Goal: Task Accomplishment & Management: Manage account settings

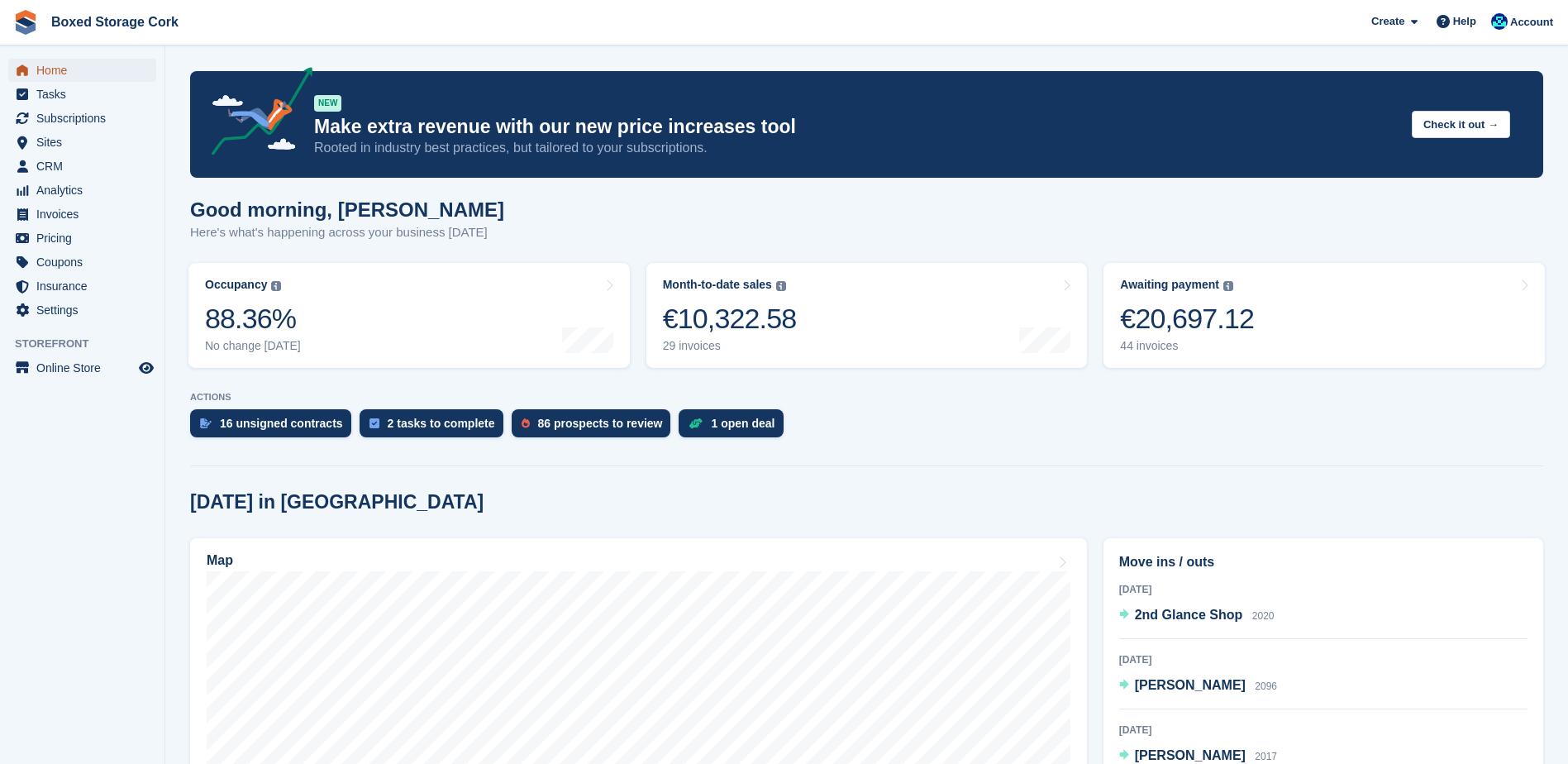
click at [56, 72] on span "Home" at bounding box center [86, 70] width 99 height 23
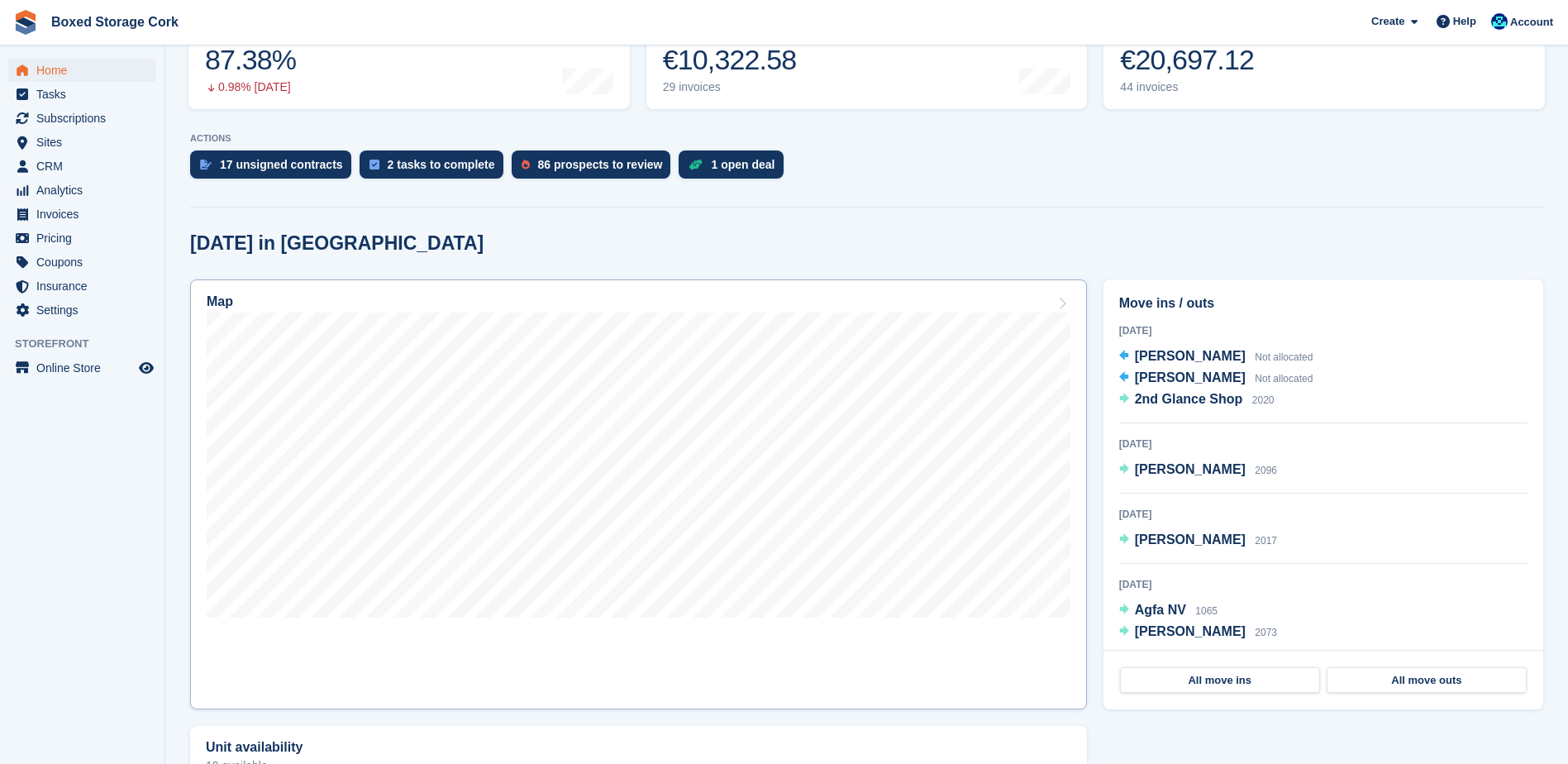
scroll to position [330, 0]
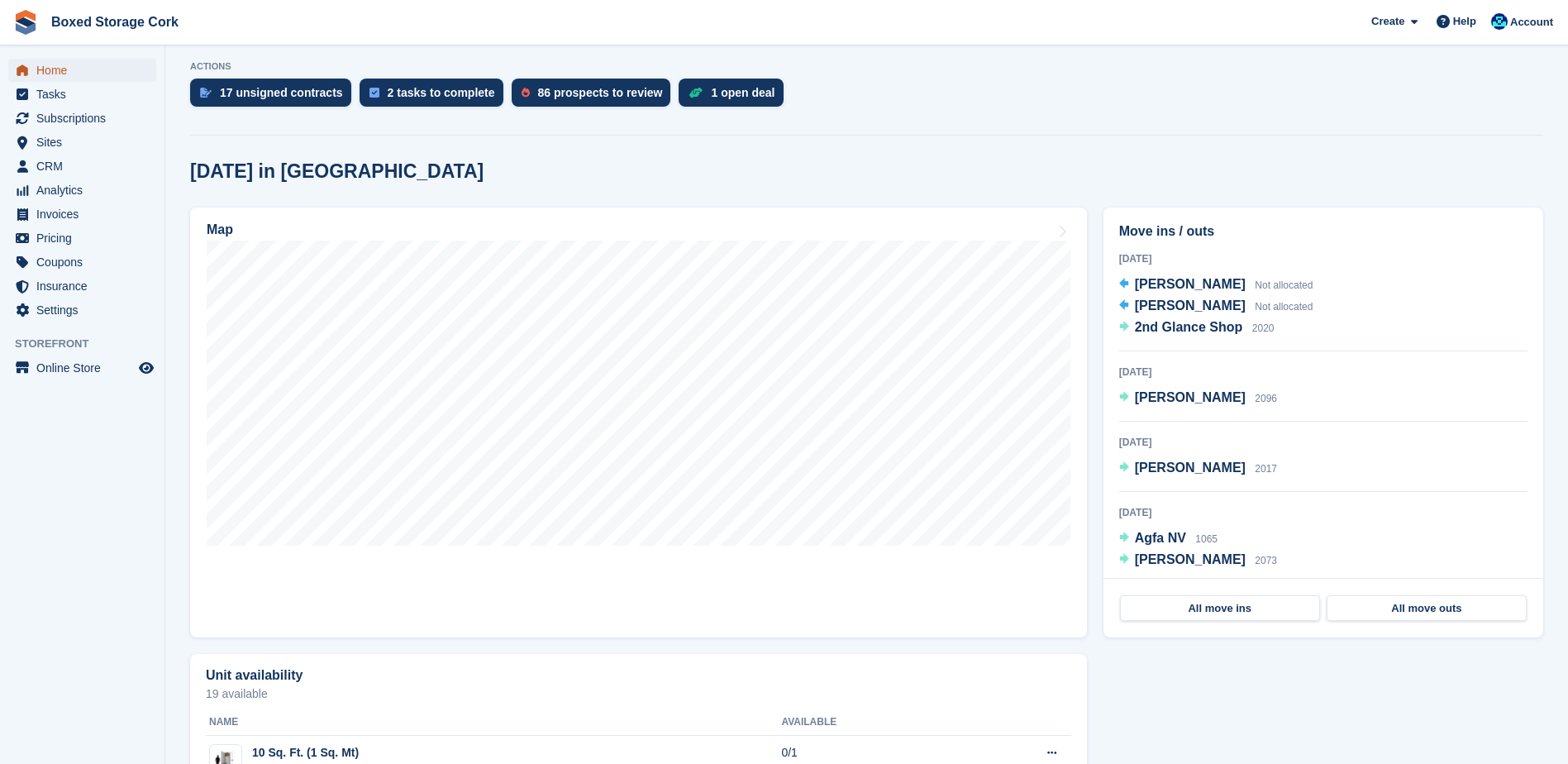
click at [44, 69] on span "Home" at bounding box center [86, 70] width 99 height 23
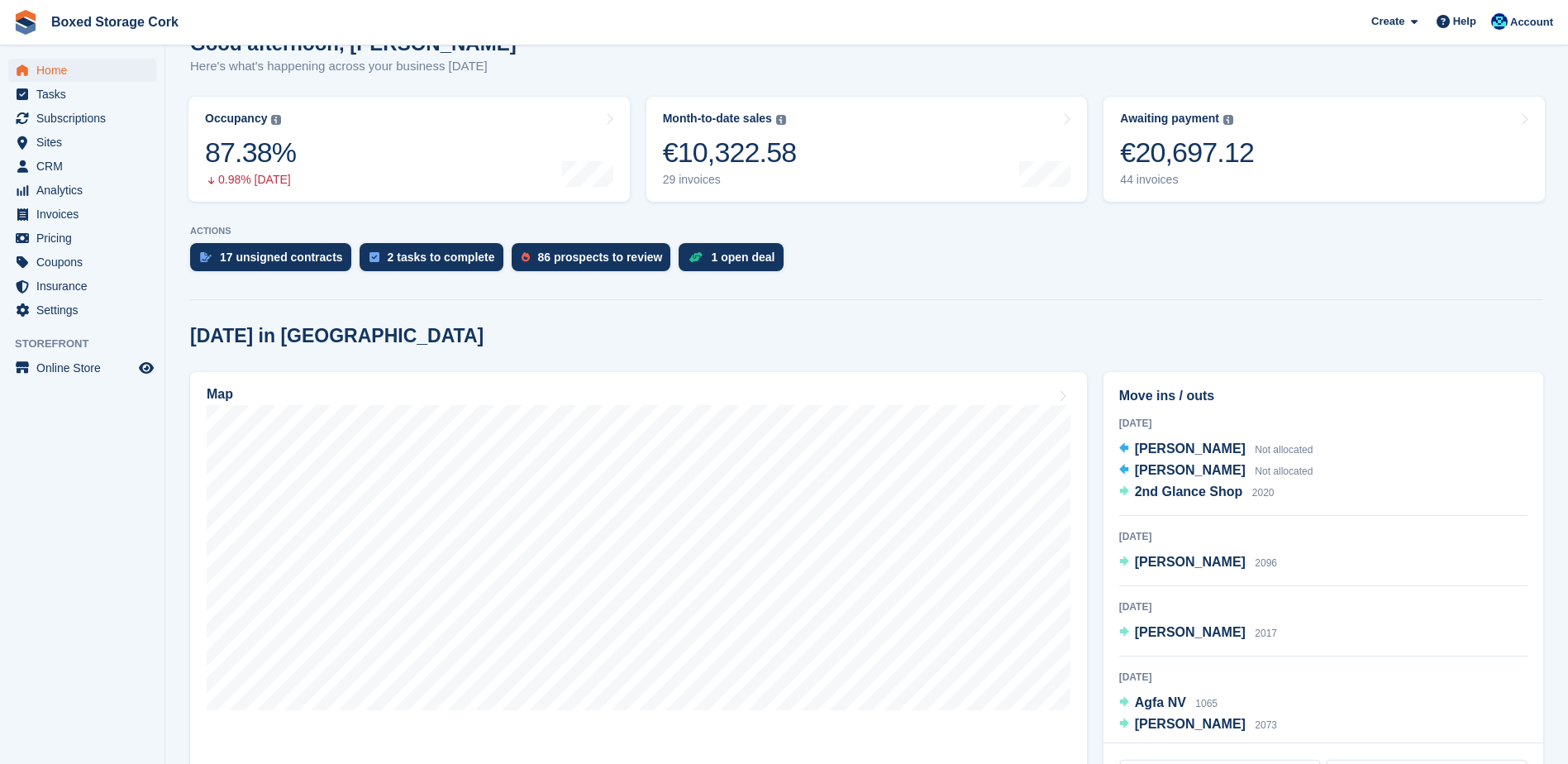
scroll to position [165, 0]
click at [61, 113] on span "Subscriptions" at bounding box center [86, 117] width 99 height 23
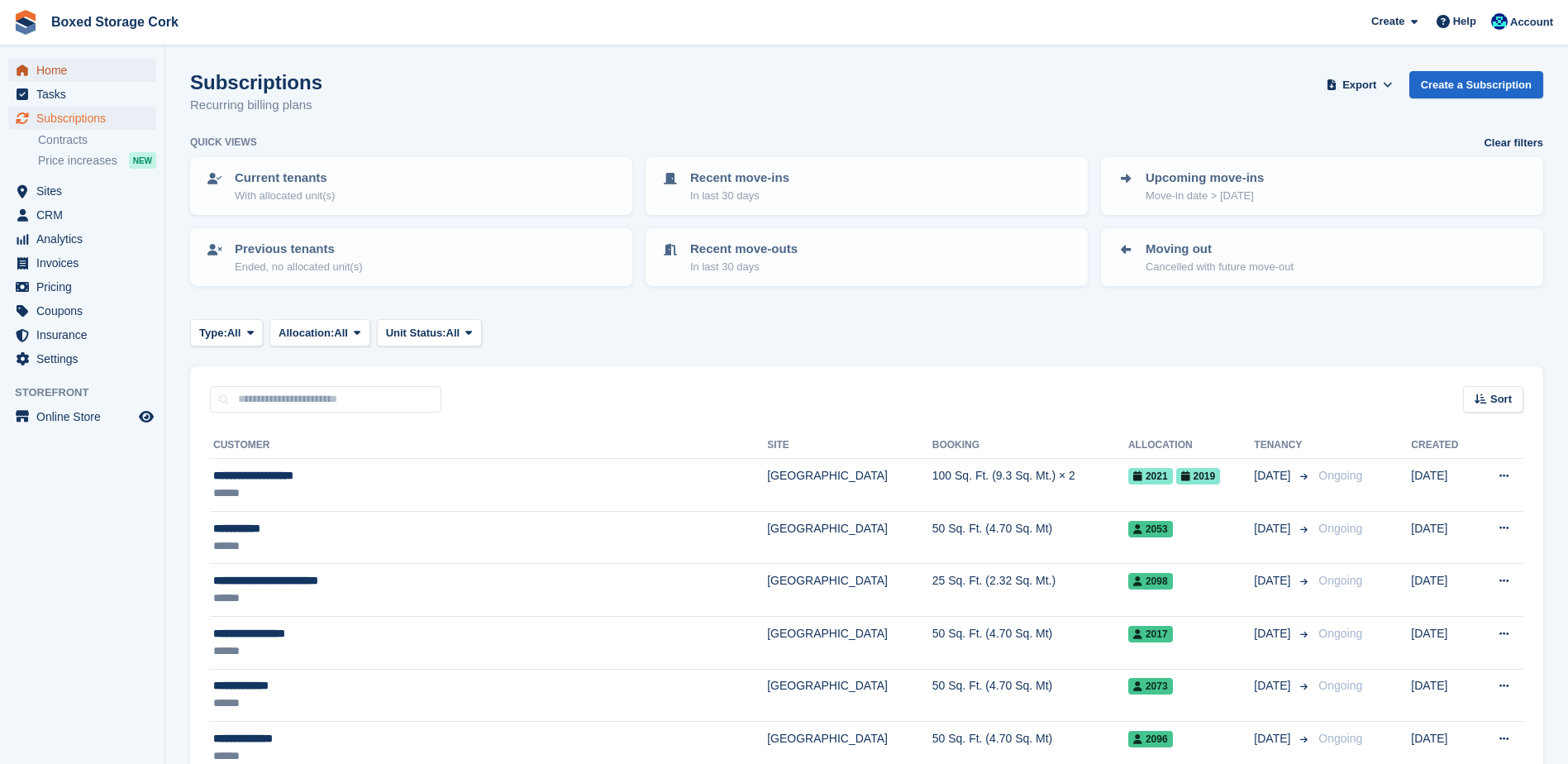
click at [61, 73] on span "Home" at bounding box center [86, 70] width 99 height 23
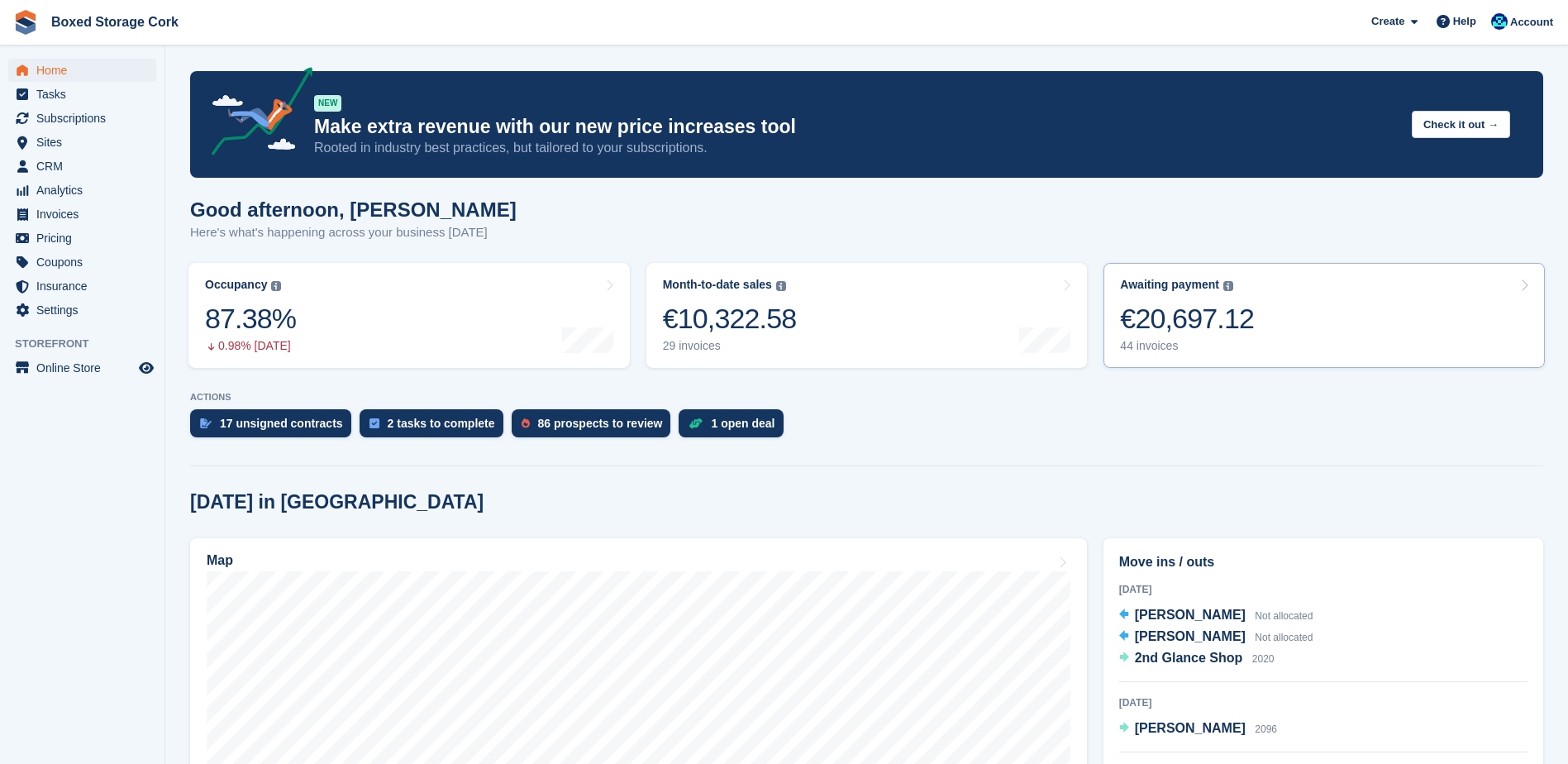
click at [1196, 328] on div "€20,697.12" at bounding box center [1187, 318] width 134 height 34
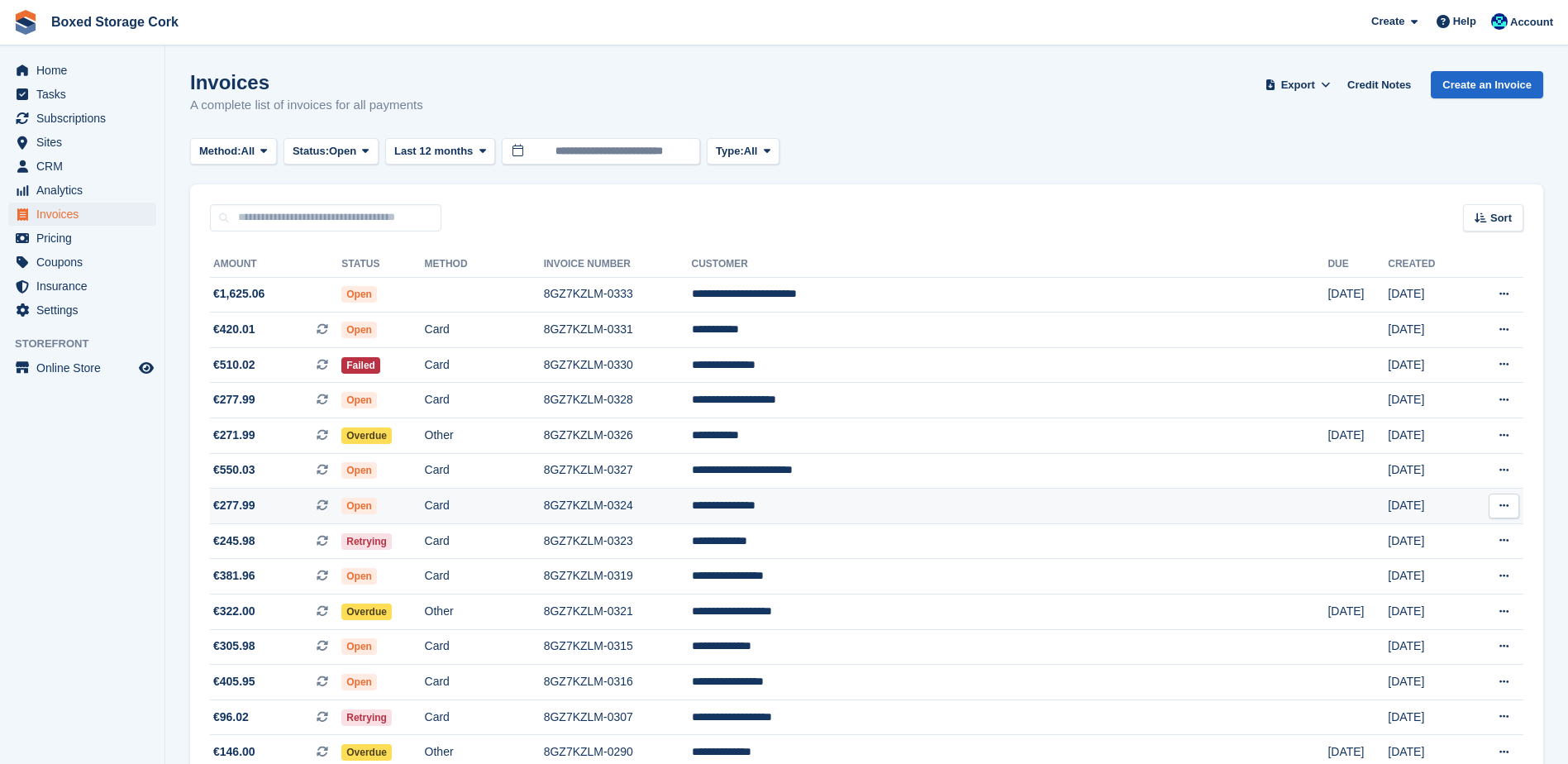
click at [539, 502] on td "Card" at bounding box center [484, 506] width 119 height 36
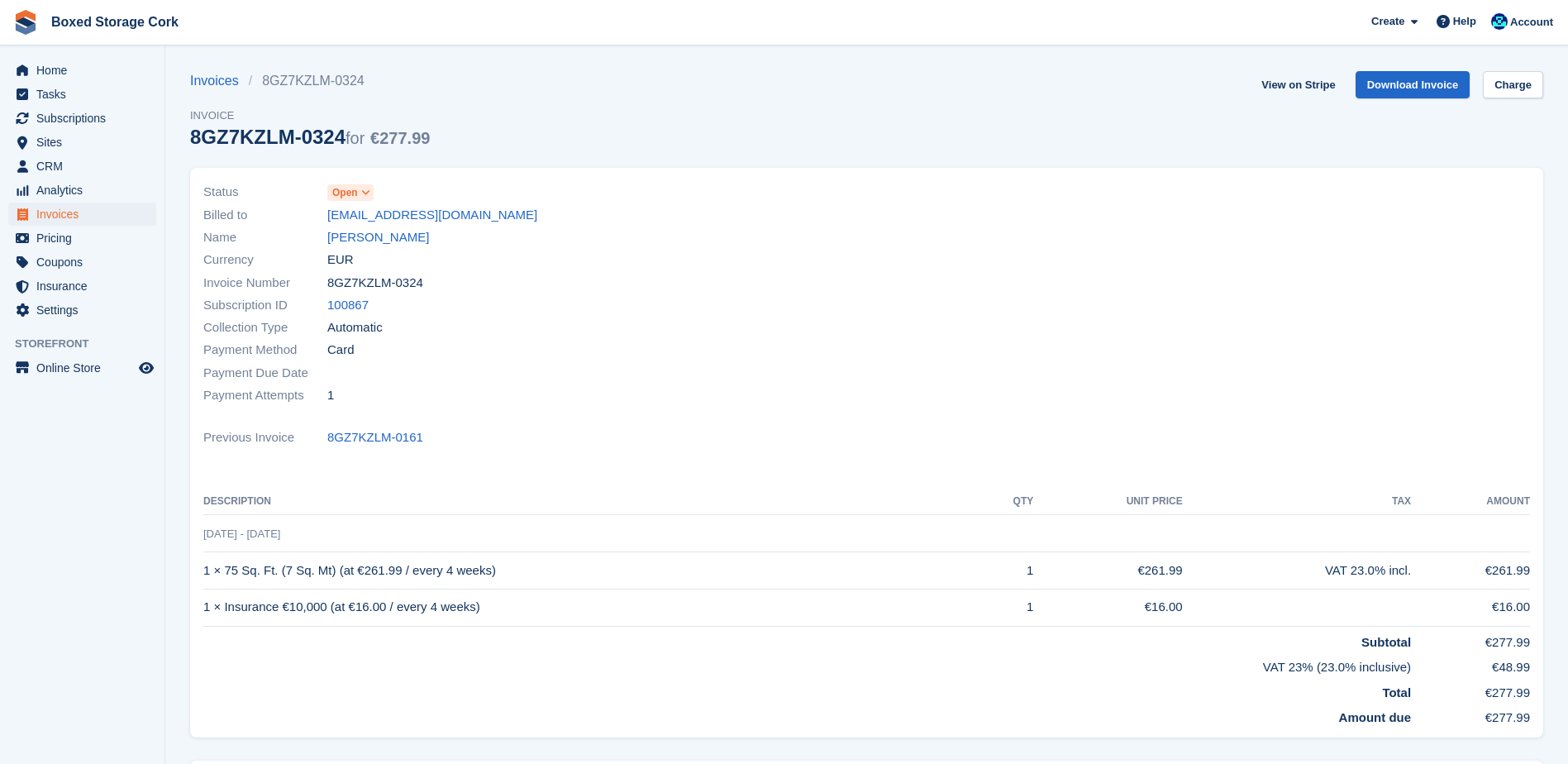
click at [392, 285] on span "8GZ7KZLM-0324" at bounding box center [375, 282] width 96 height 19
click at [403, 215] on link "[EMAIL_ADDRESS][DOMAIN_NAME]" at bounding box center [432, 215] width 210 height 19
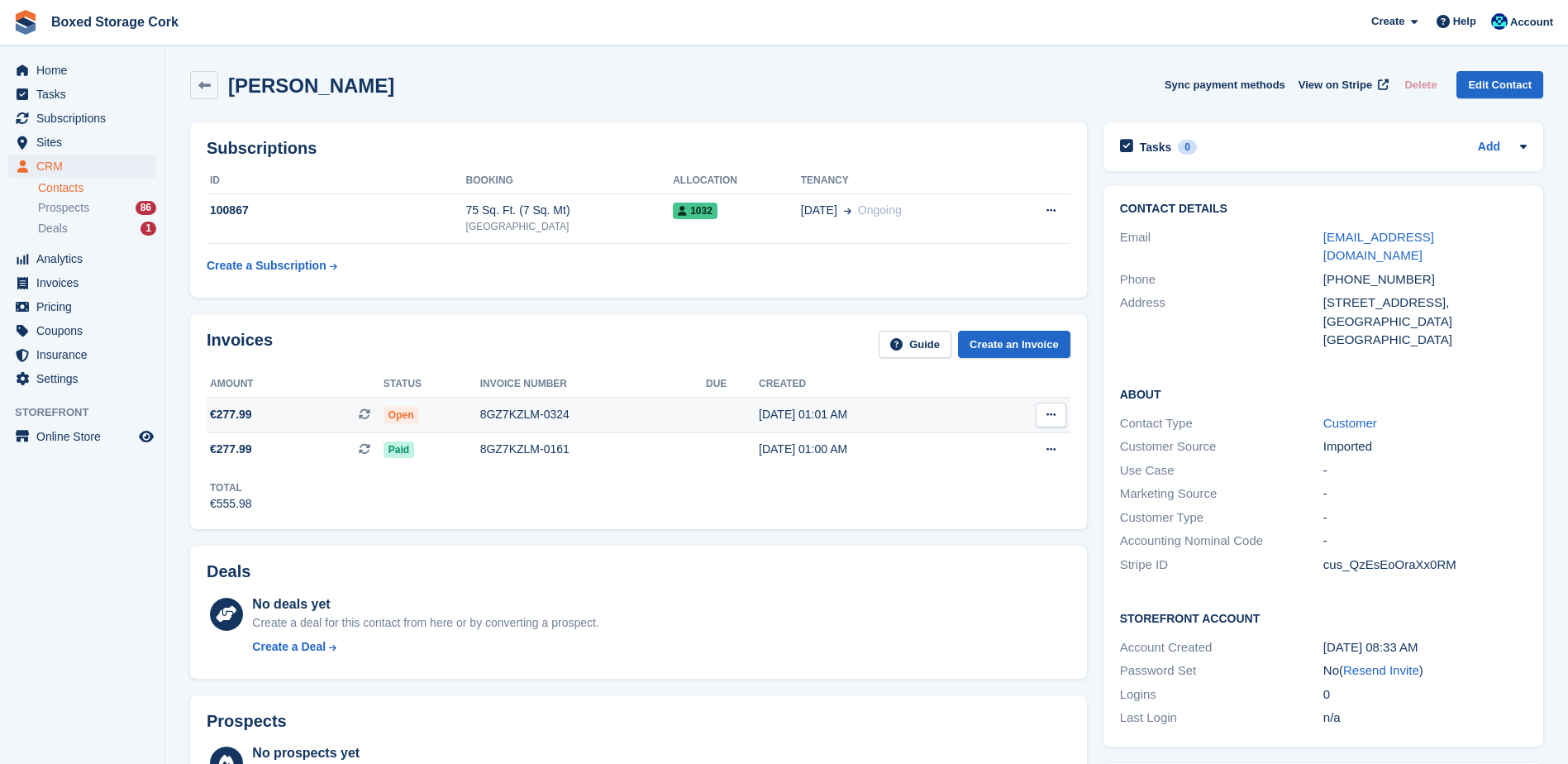
click at [489, 413] on div "8GZ7KZLM-0324" at bounding box center [594, 414] width 226 height 17
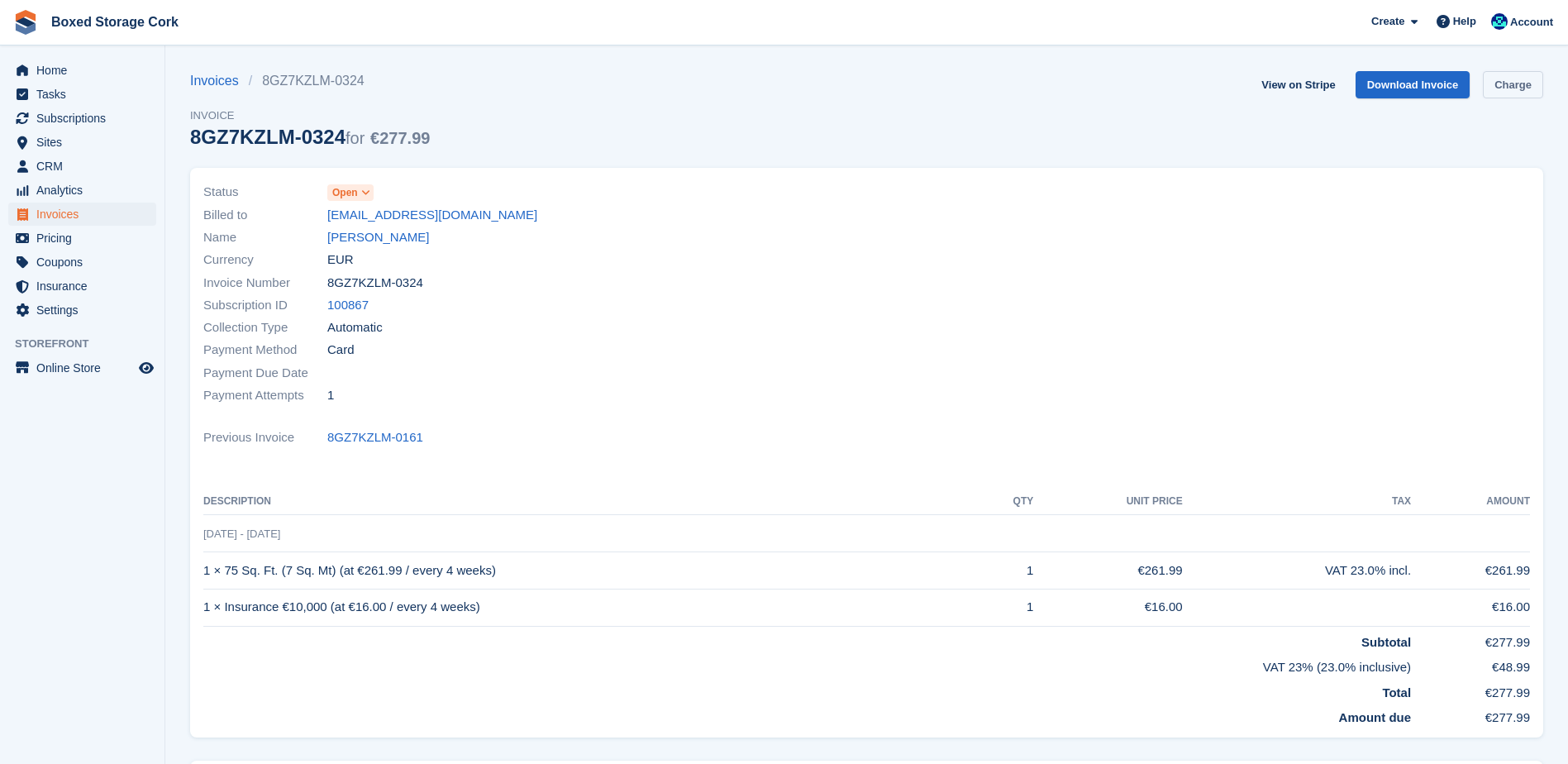
click at [1511, 79] on link "Charge" at bounding box center [1514, 84] width 61 height 28
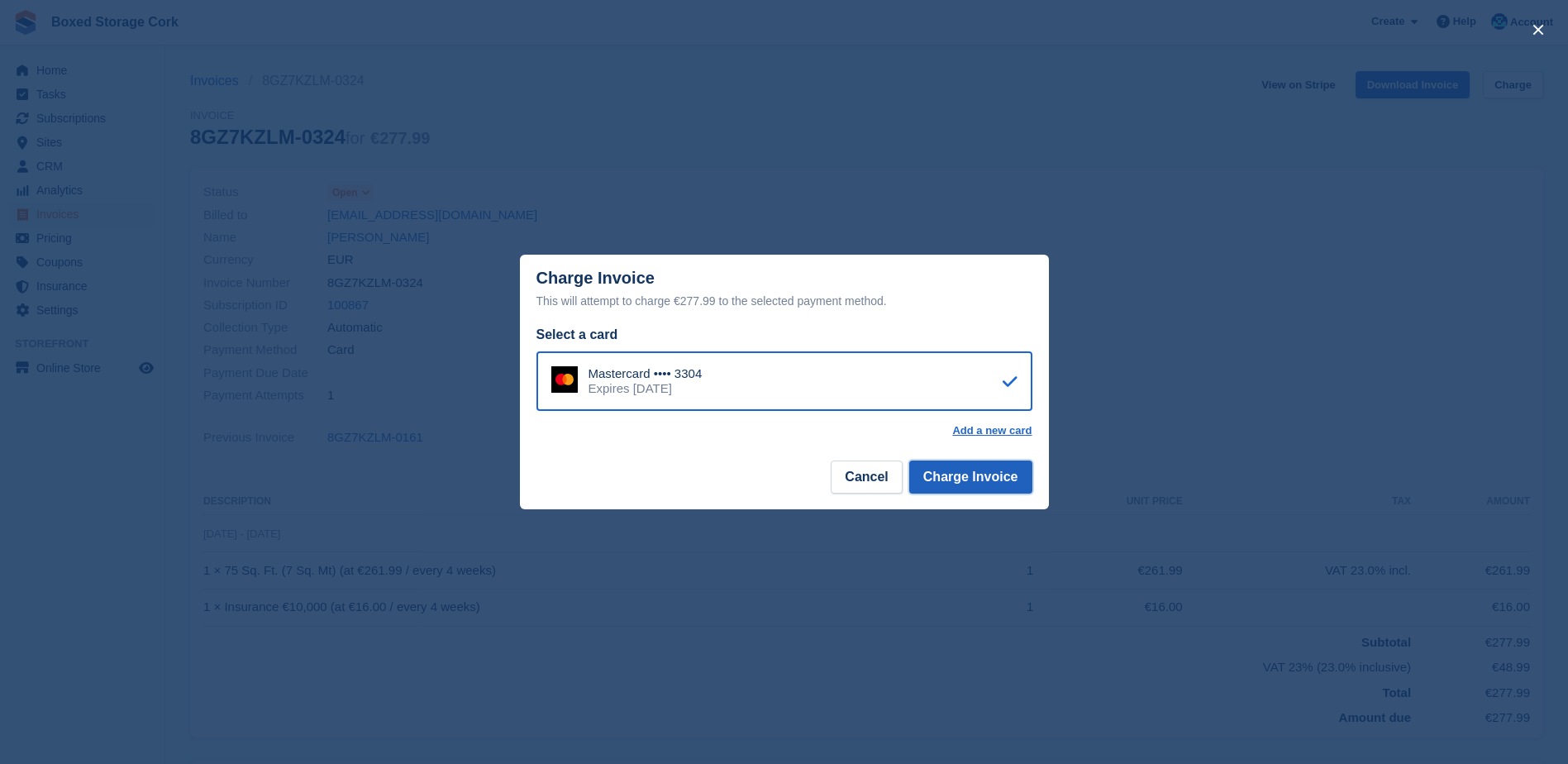
click at [950, 474] on button "Charge Invoice" at bounding box center [971, 477] width 123 height 33
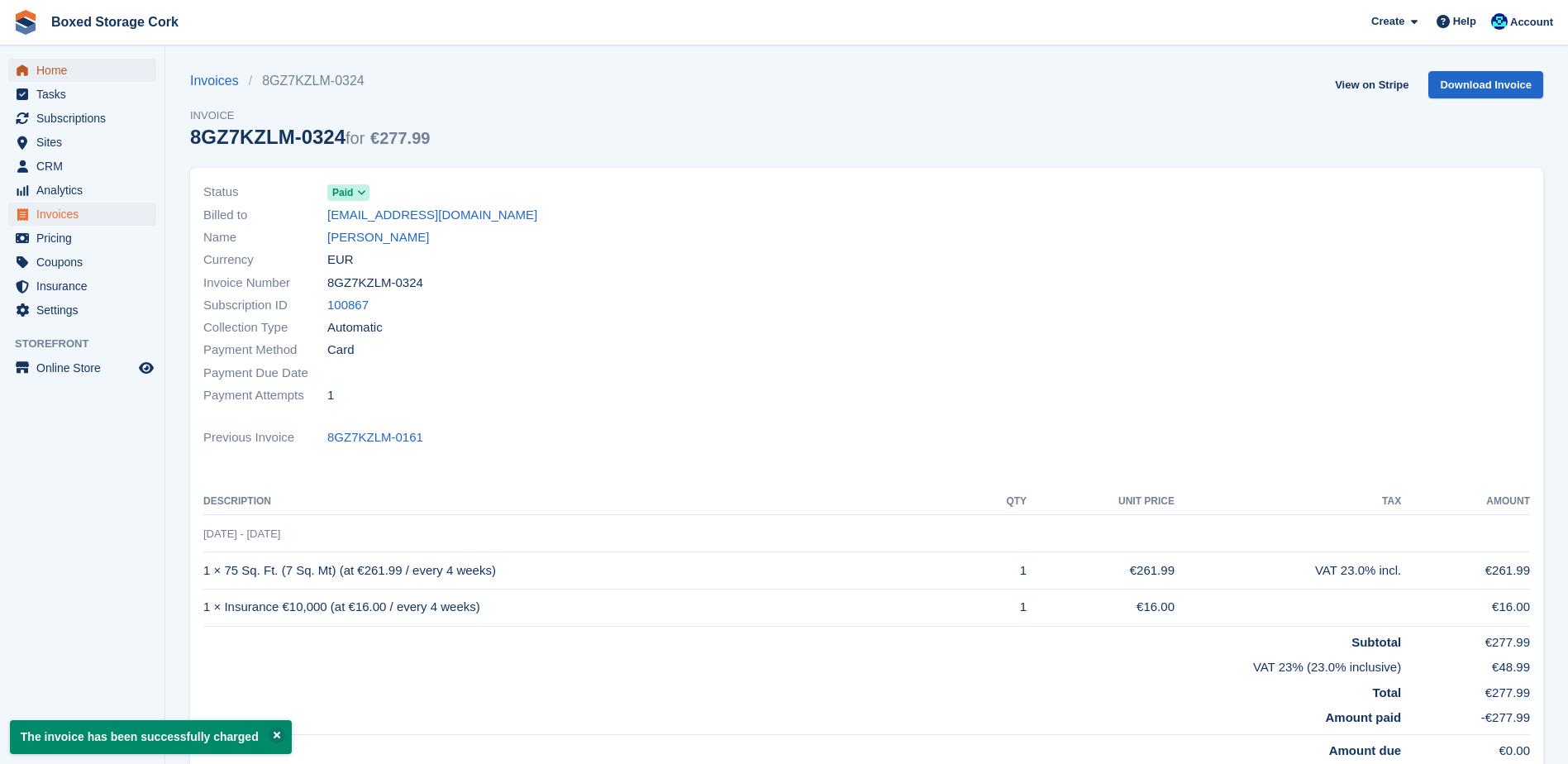
click at [46, 71] on span "Home" at bounding box center [86, 70] width 99 height 23
